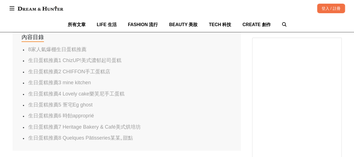
scroll to position [364, 0]
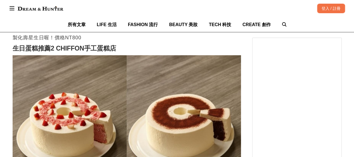
scroll to position [644, 0]
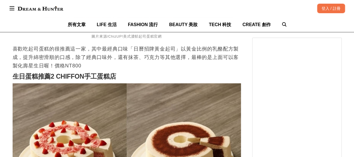
click at [77, 80] on strong "生日蛋糕推薦2 CHIFFON手工蛋糕店" at bounding box center [65, 76] width 104 height 7
click at [58, 78] on strong "生日蛋糕推薦2 CHIFFON手工蛋糕店" at bounding box center [65, 76] width 104 height 7
drag, startPoint x: 57, startPoint y: 79, endPoint x: 117, endPoint y: 79, distance: 59.4
click at [116, 79] on h2 "生日蛋糕推薦2 CHIFFON手工蛋糕店" at bounding box center [127, 77] width 228 height 8
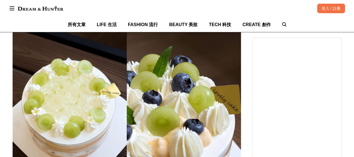
scroll to position [1036, 0]
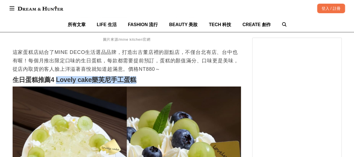
drag, startPoint x: 56, startPoint y: 83, endPoint x: 155, endPoint y: 80, distance: 99.2
click at [155, 80] on h2 "生日蛋糕推薦4 Lovely cake樂芙尼手工蛋糕" at bounding box center [127, 80] width 228 height 8
